Goal: Obtain resource: Download file/media

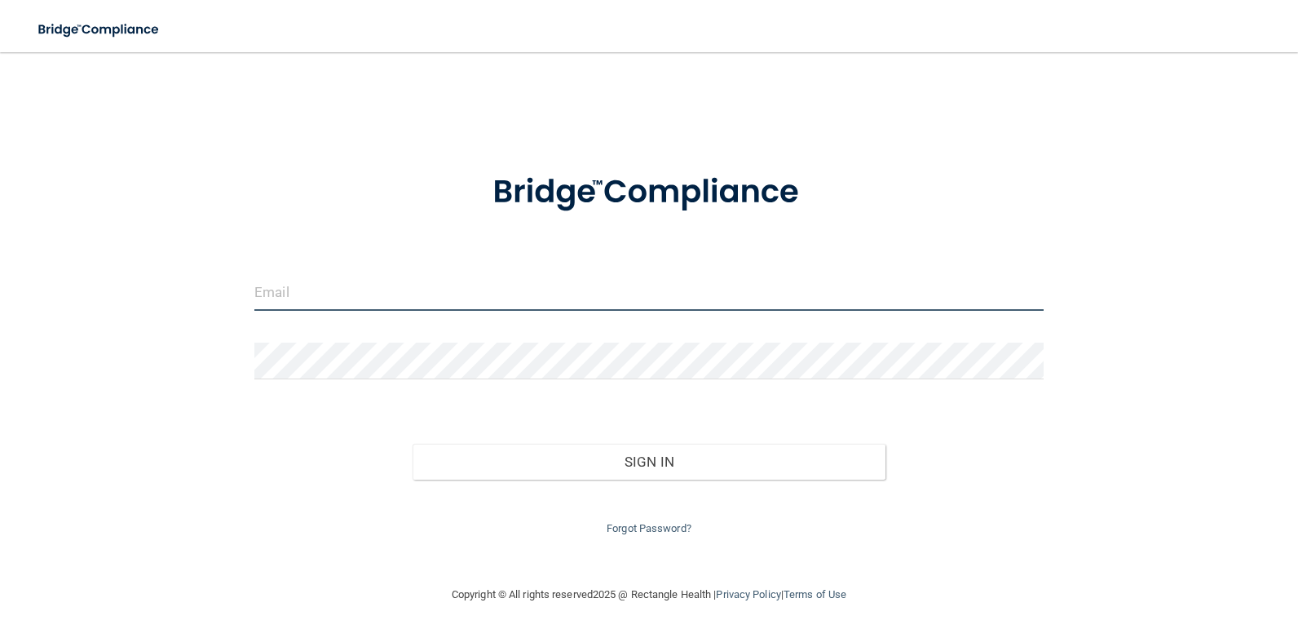
click at [452, 291] on input "email" at bounding box center [648, 292] width 789 height 37
type input "[EMAIL_ADDRESS][DOMAIN_NAME]"
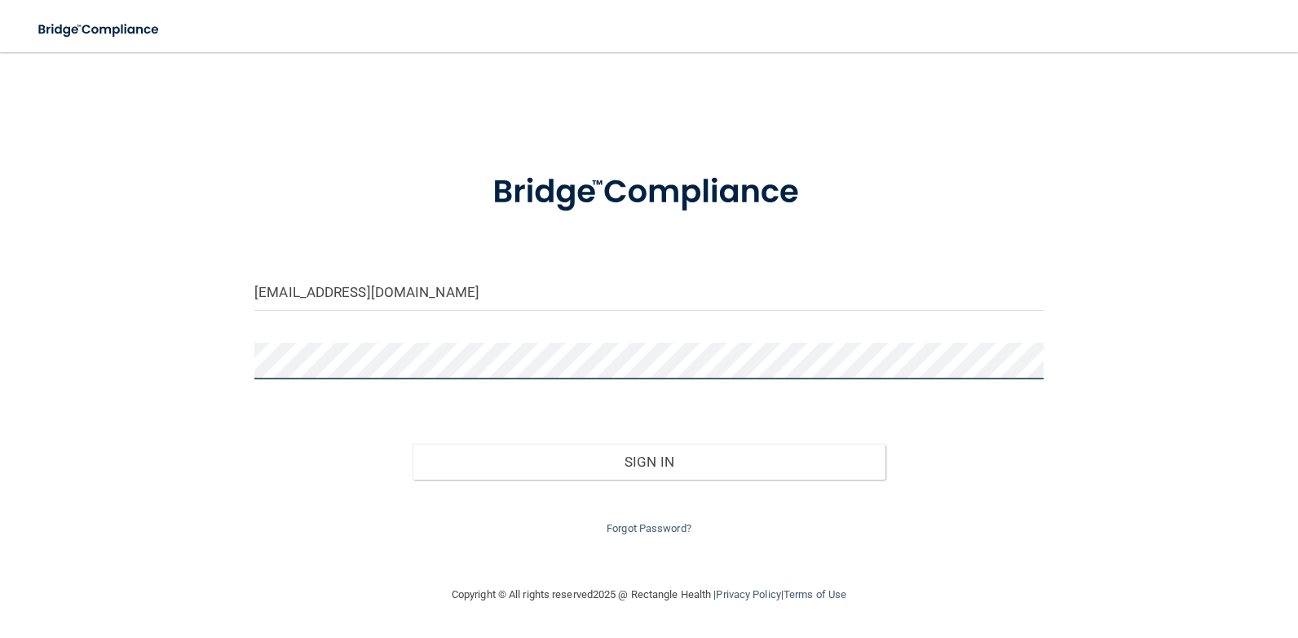
click at [413, 444] on button "Sign In" at bounding box center [650, 462] width 474 height 36
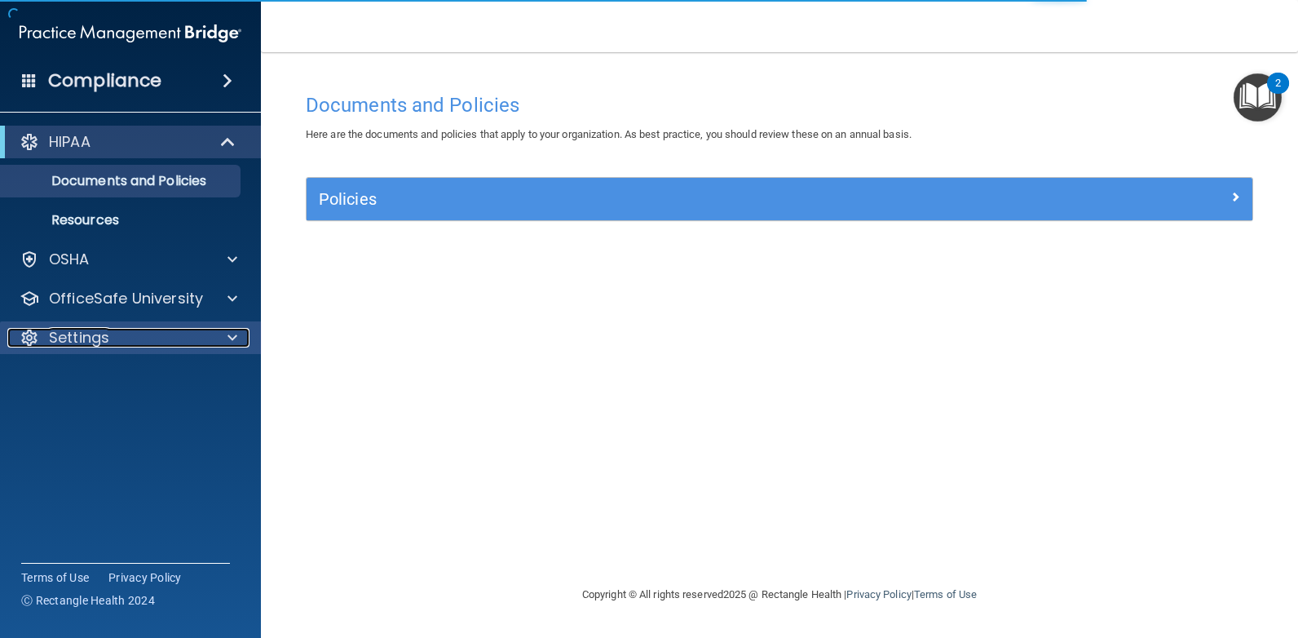
click at [116, 335] on div "Settings" at bounding box center [108, 338] width 202 height 20
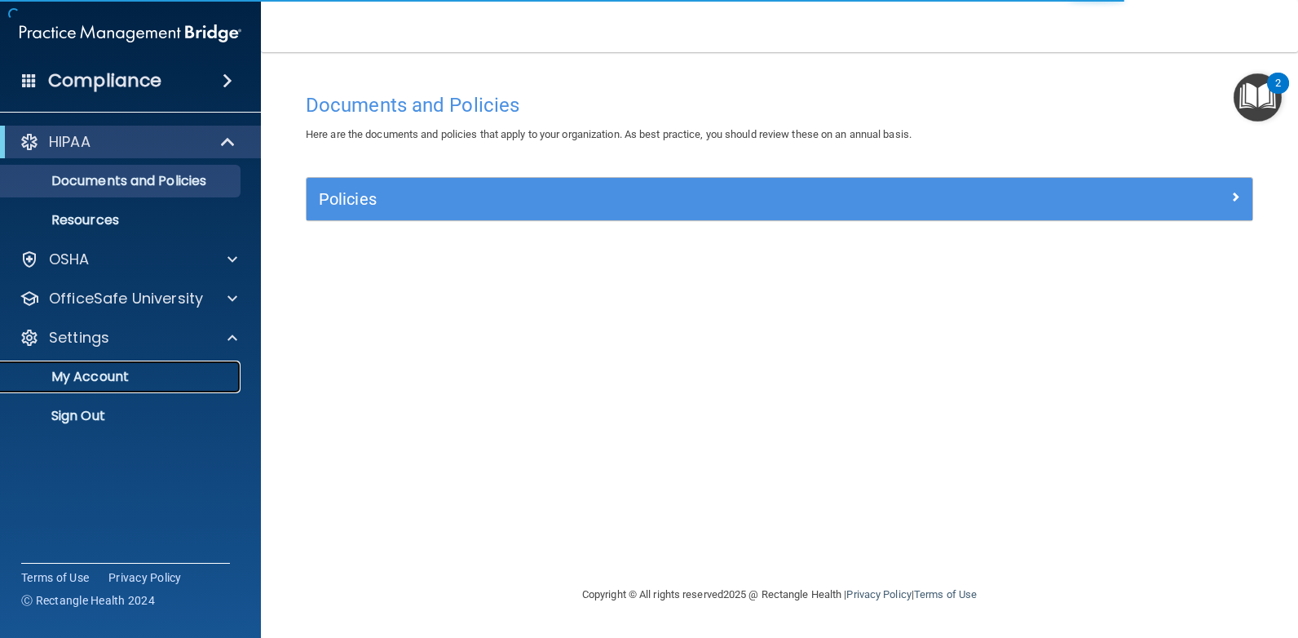
click at [115, 375] on p "My Account" at bounding box center [122, 377] width 223 height 16
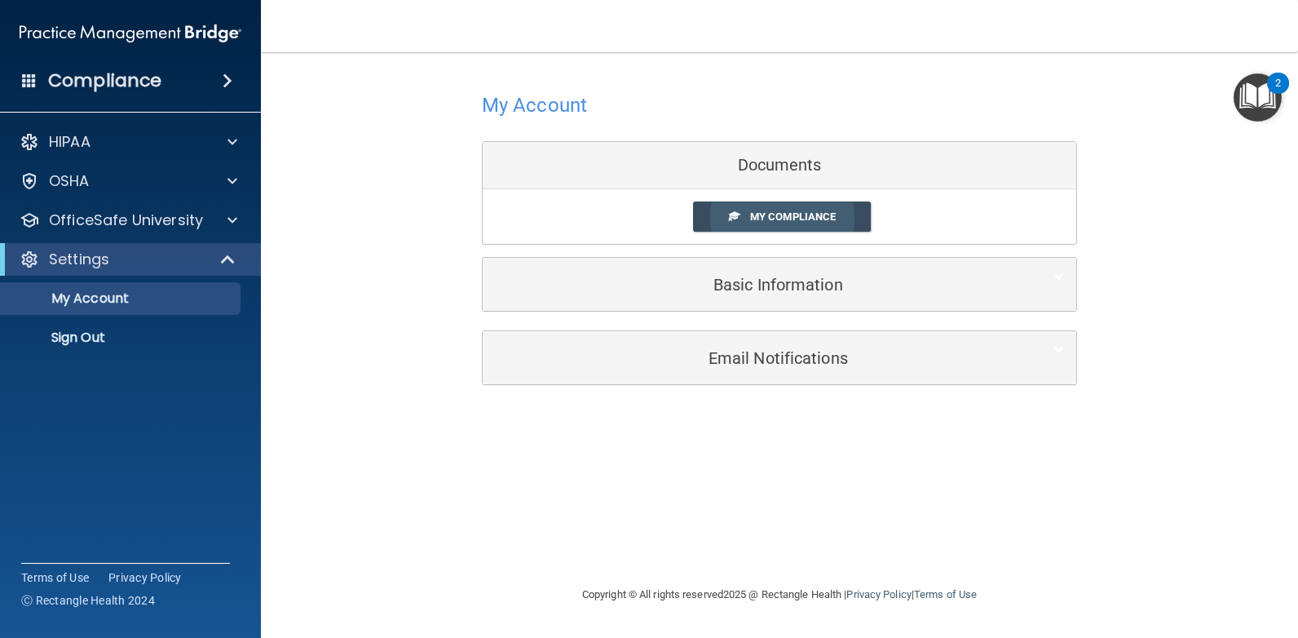
click at [827, 221] on span "My Compliance" at bounding box center [793, 216] width 86 height 12
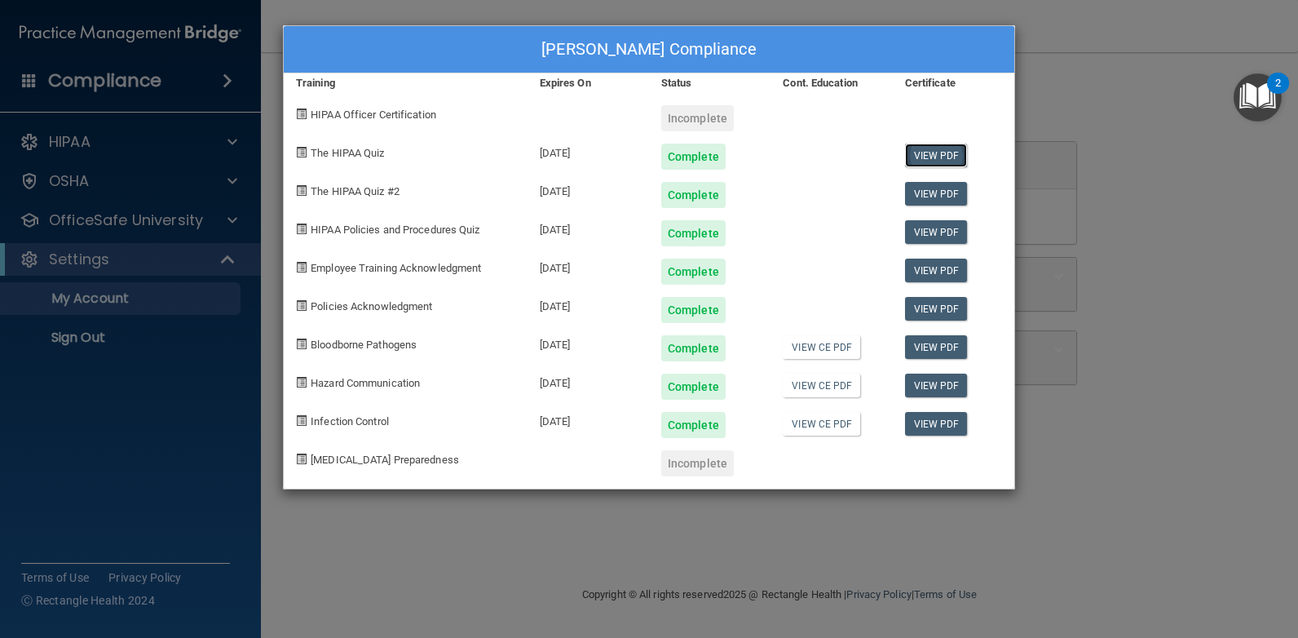
click at [923, 156] on link "View PDF" at bounding box center [936, 155] width 63 height 24
click at [948, 193] on link "View PDF" at bounding box center [936, 194] width 63 height 24
click at [931, 233] on link "View PDF" at bounding box center [936, 232] width 63 height 24
click at [947, 269] on link "View PDF" at bounding box center [936, 270] width 63 height 24
click at [838, 348] on link "View CE PDF" at bounding box center [821, 347] width 77 height 24
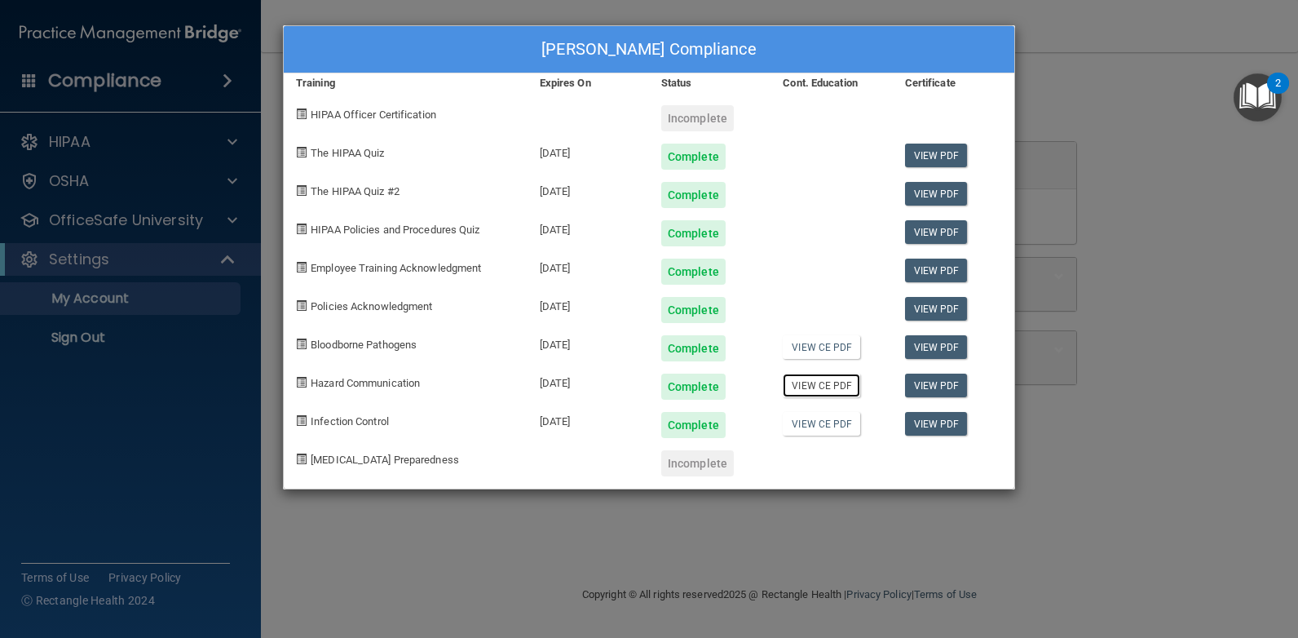
click at [823, 384] on link "View CE PDF" at bounding box center [821, 385] width 77 height 24
click at [820, 420] on link "View CE PDF" at bounding box center [821, 424] width 77 height 24
click at [943, 343] on link "View PDF" at bounding box center [936, 347] width 63 height 24
click at [938, 386] on link "View PDF" at bounding box center [936, 385] width 63 height 24
click at [930, 426] on link "View PDF" at bounding box center [936, 424] width 63 height 24
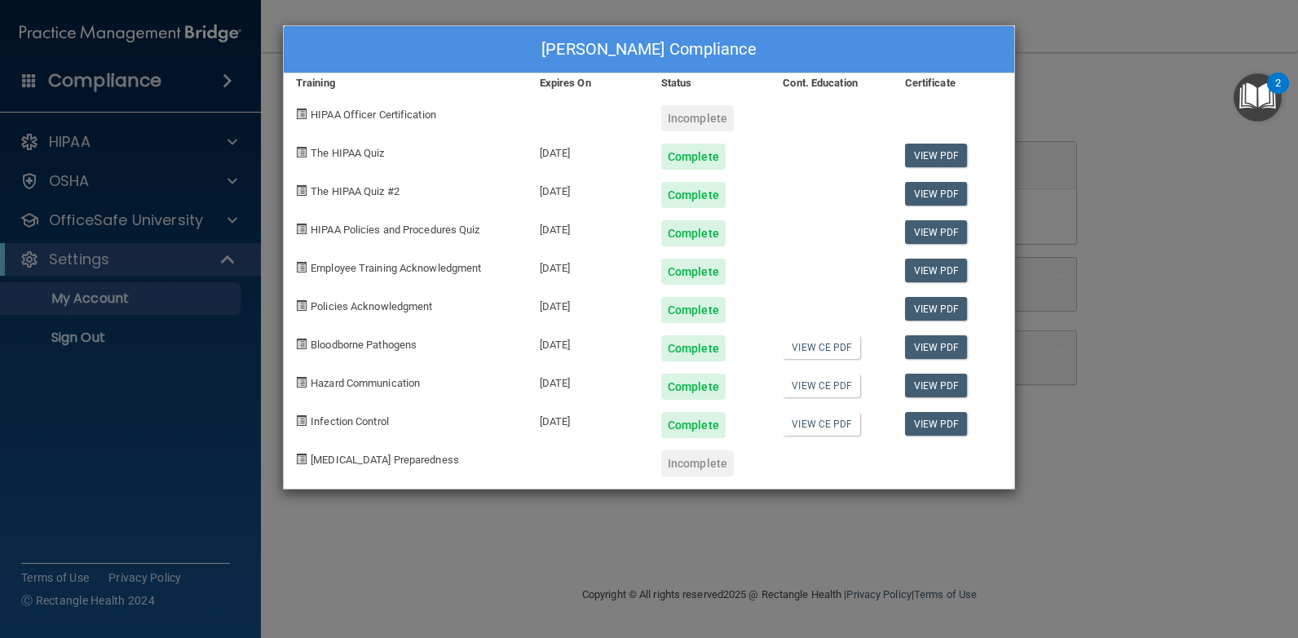
click at [1165, 354] on div "[PERSON_NAME] Compliance Training Expires On Status Cont. Education Certificate…" at bounding box center [649, 319] width 1298 height 638
